Goal: Task Accomplishment & Management: Use online tool/utility

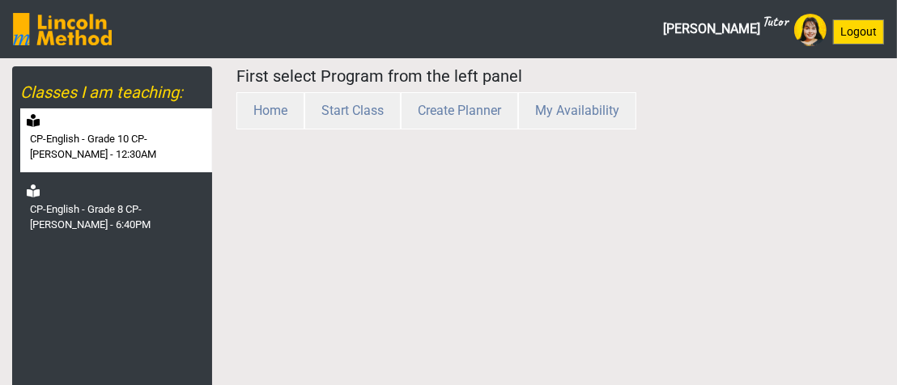
scroll to position [81, 0]
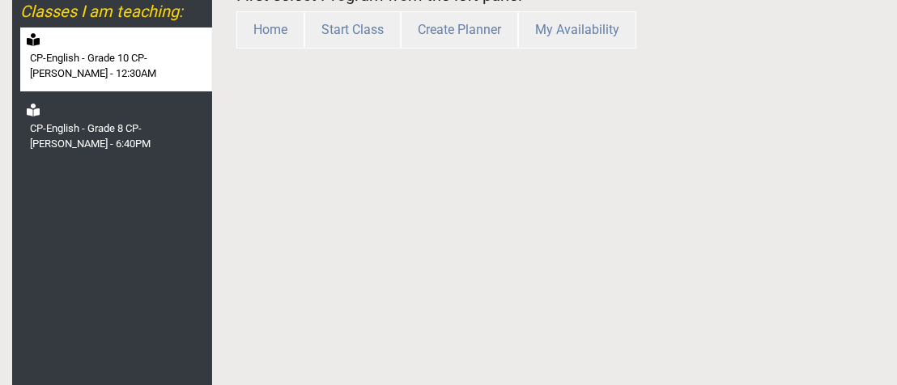
click at [132, 81] on label "CP-English - Grade 10 CP-[PERSON_NAME] - 12:30AM" at bounding box center [119, 66] width 179 height 32
select select "month"
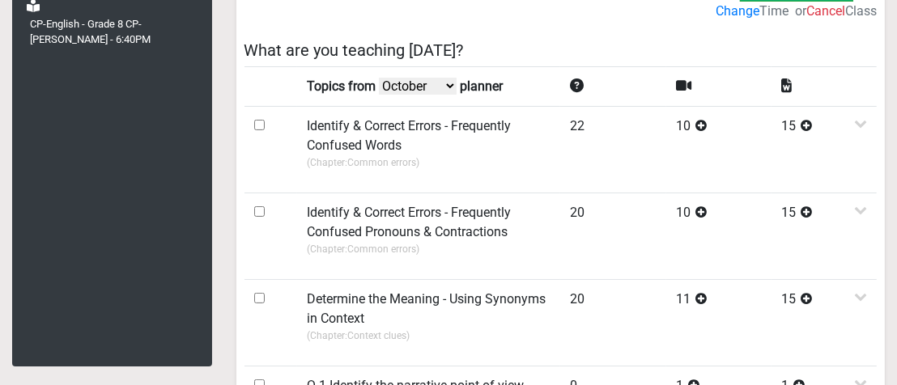
scroll to position [243, 0]
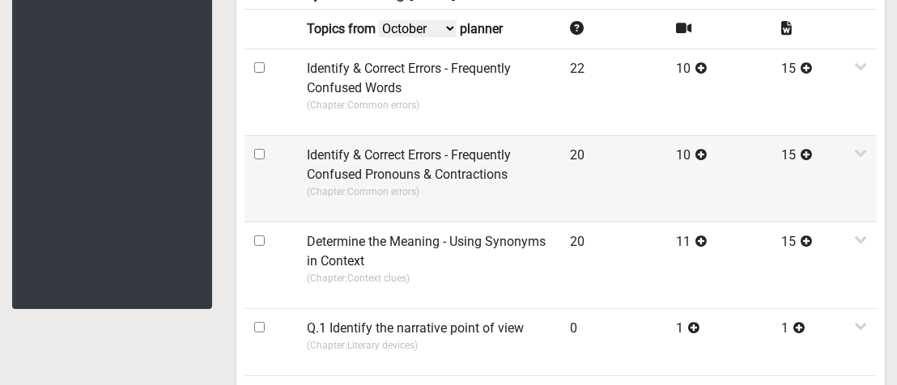
click at [255, 154] on input "checkbox" at bounding box center [259, 154] width 11 height 11
checkbox input "true"
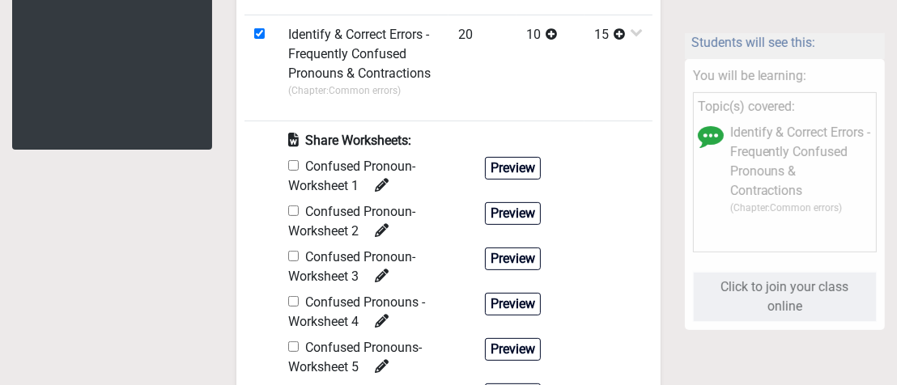
scroll to position [405, 0]
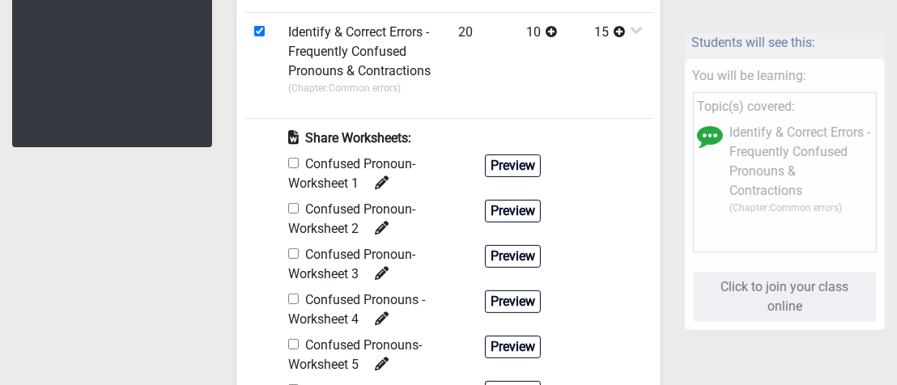
click at [294, 158] on input "checkbox" at bounding box center [293, 163] width 11 height 11
checkbox input "true"
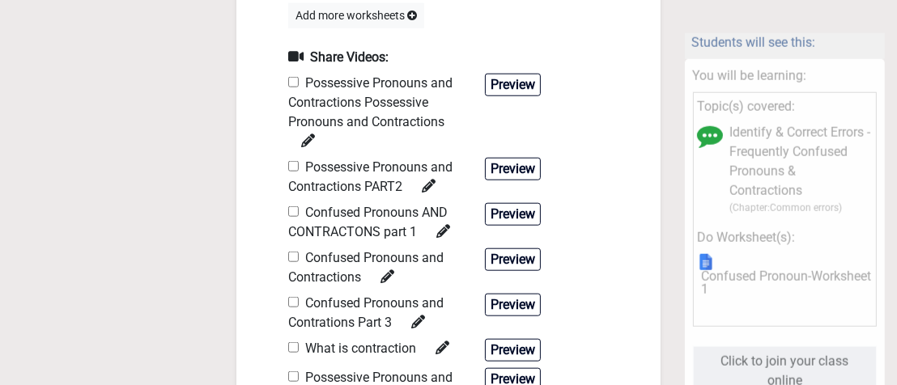
scroll to position [1215, 0]
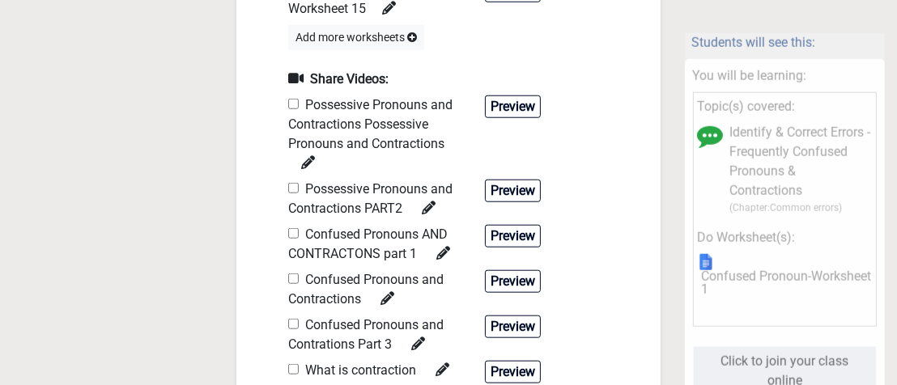
click at [291, 105] on input "checkbox" at bounding box center [293, 104] width 11 height 11
checkbox input "true"
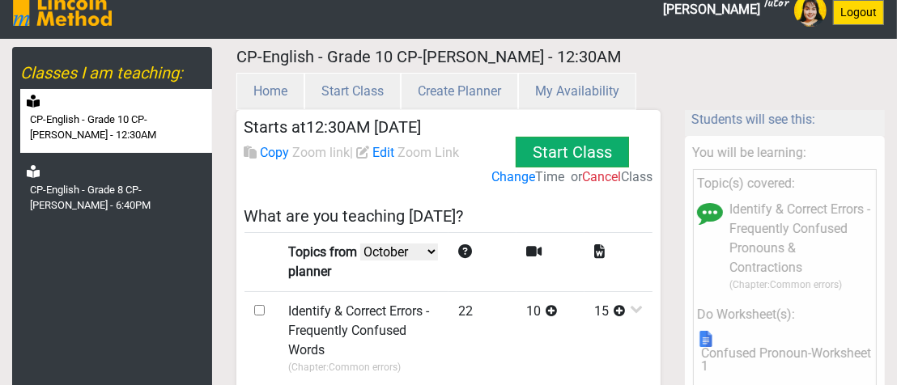
scroll to position [0, 0]
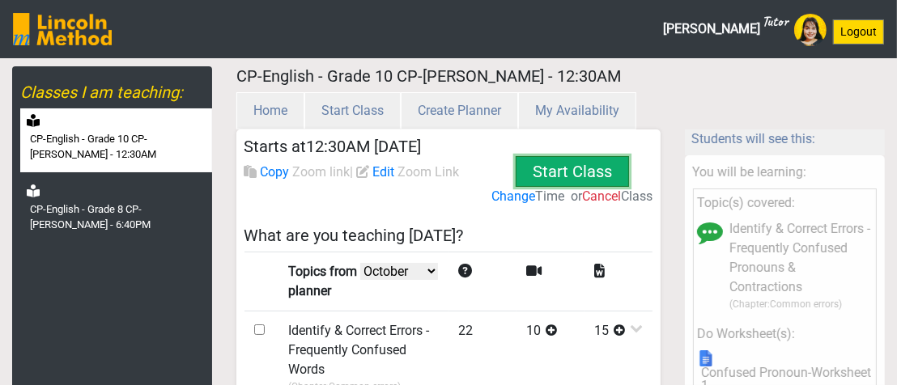
click at [581, 168] on button "Start Class" at bounding box center [572, 171] width 113 height 31
